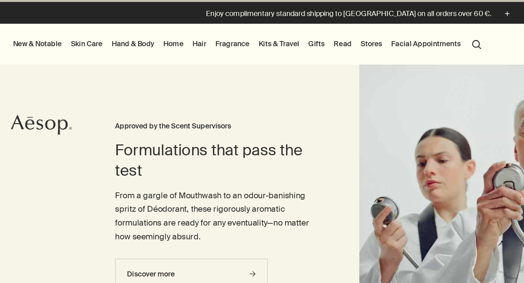
click at [231, 45] on link "Gifts" at bounding box center [231, 44] width 15 height 9
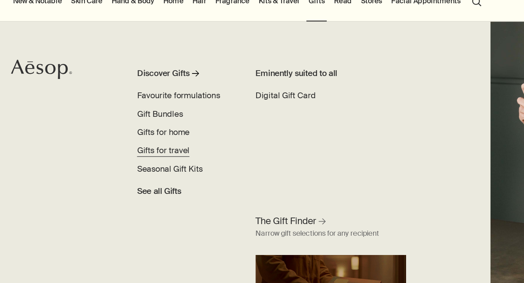
click at [129, 122] on span "Gifts for travel" at bounding box center [122, 122] width 38 height 8
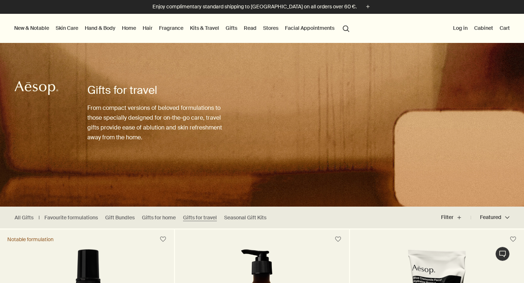
scroll to position [21, 0]
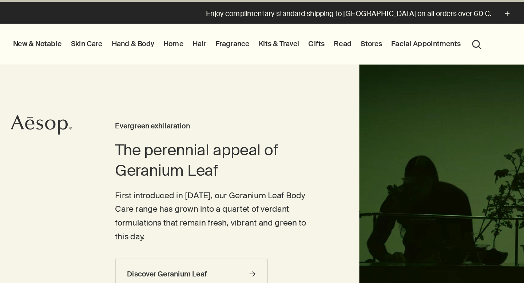
click at [231, 44] on link "Gifts" at bounding box center [231, 44] width 15 height 9
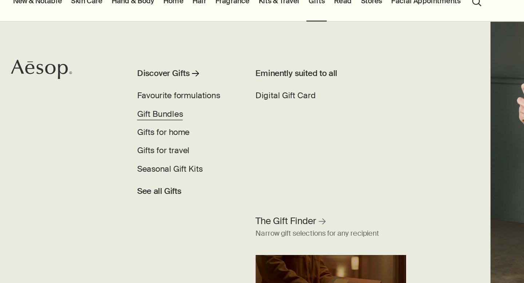
click at [115, 97] on span "Gift Bundles" at bounding box center [119, 95] width 33 height 8
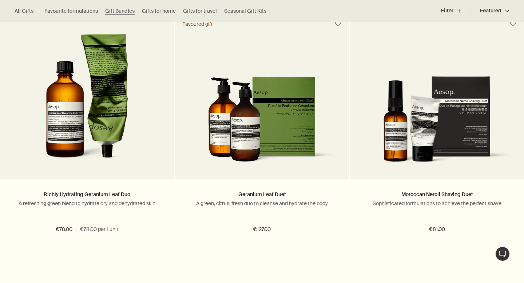
scroll to position [995, 0]
